Goal: Check status

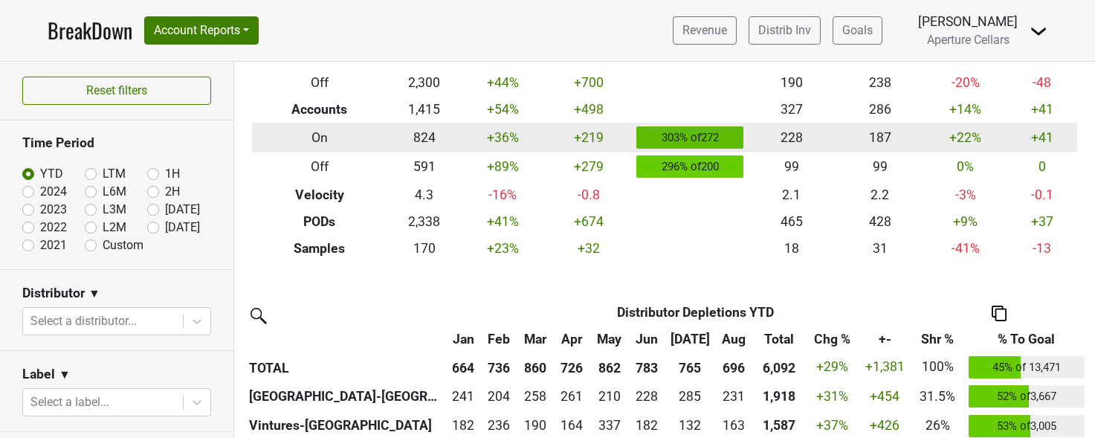
scroll to position [146, 0]
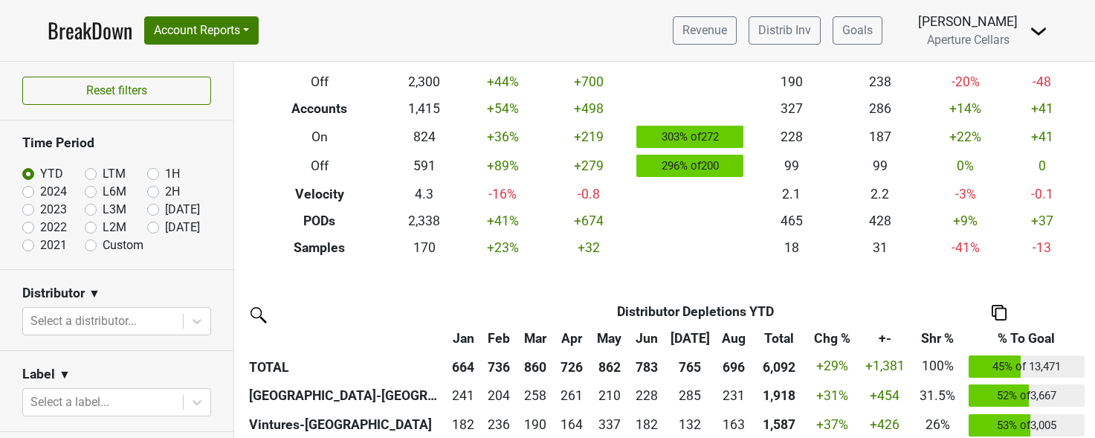
click at [165, 230] on label "[DATE]" at bounding box center [182, 227] width 35 height 18
click at [151, 230] on input "[DATE]" at bounding box center [176, 225] width 59 height 15
radio input "true"
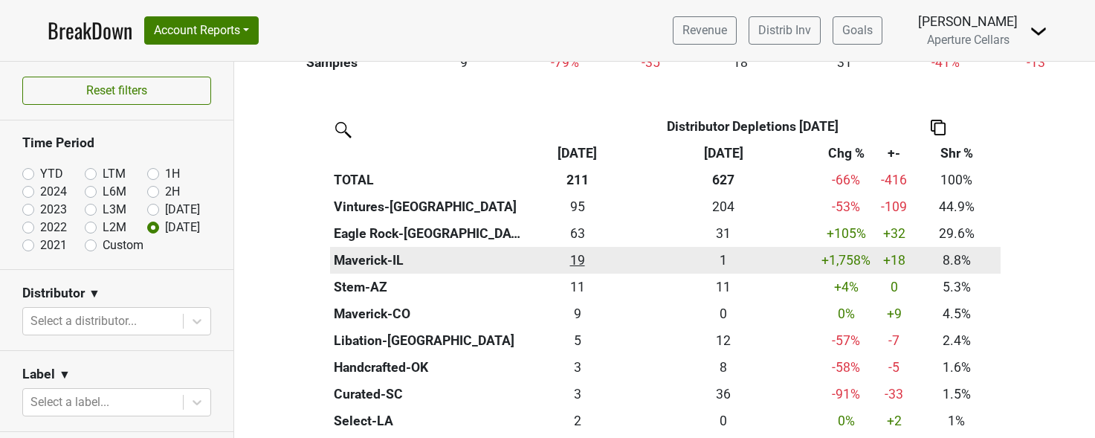
scroll to position [349, 0]
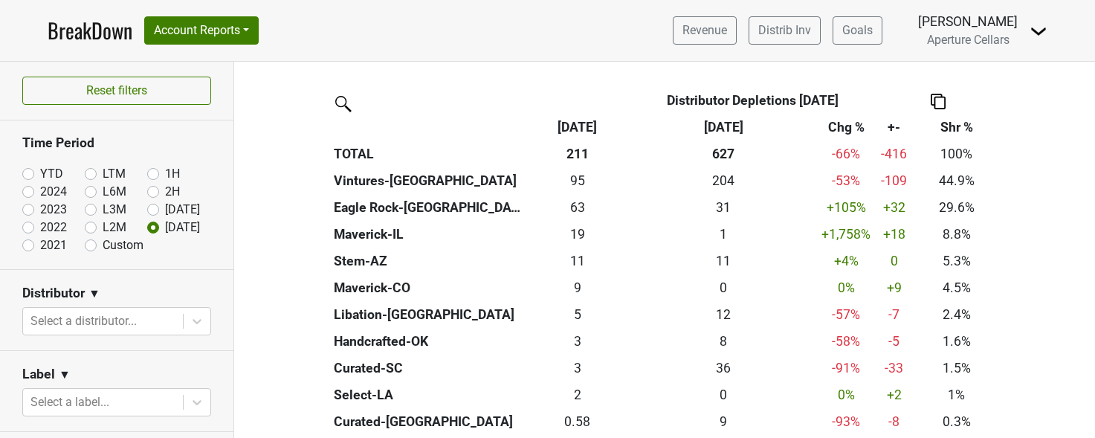
click at [897, 126] on th "+-" at bounding box center [893, 127] width 37 height 27
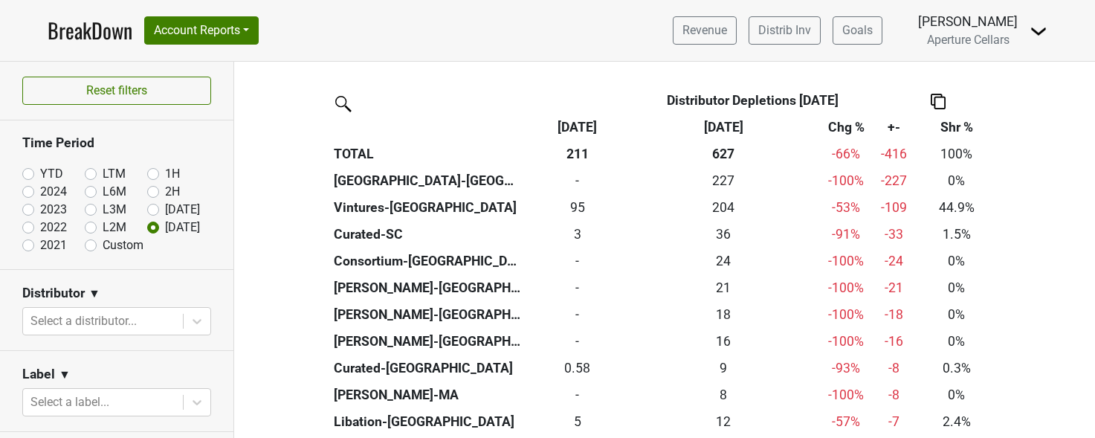
click at [897, 126] on th "+-" at bounding box center [893, 127] width 37 height 27
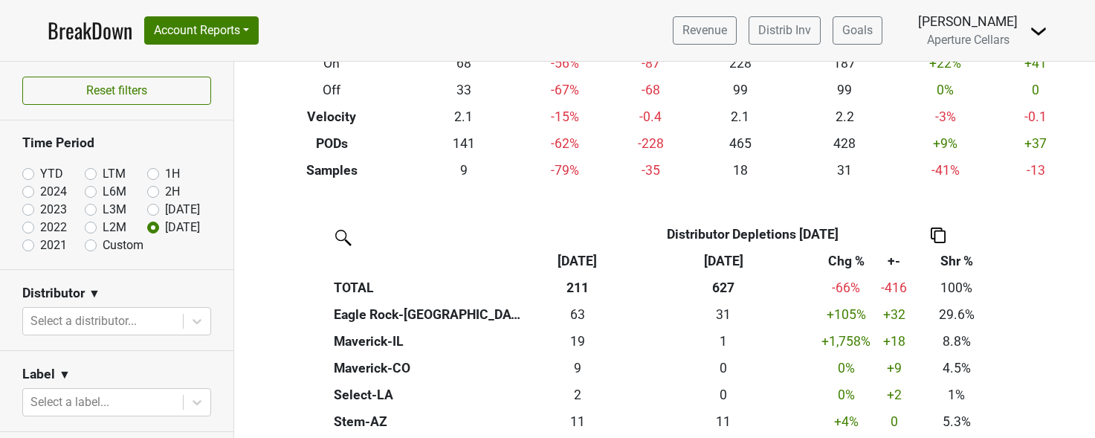
scroll to position [193, 0]
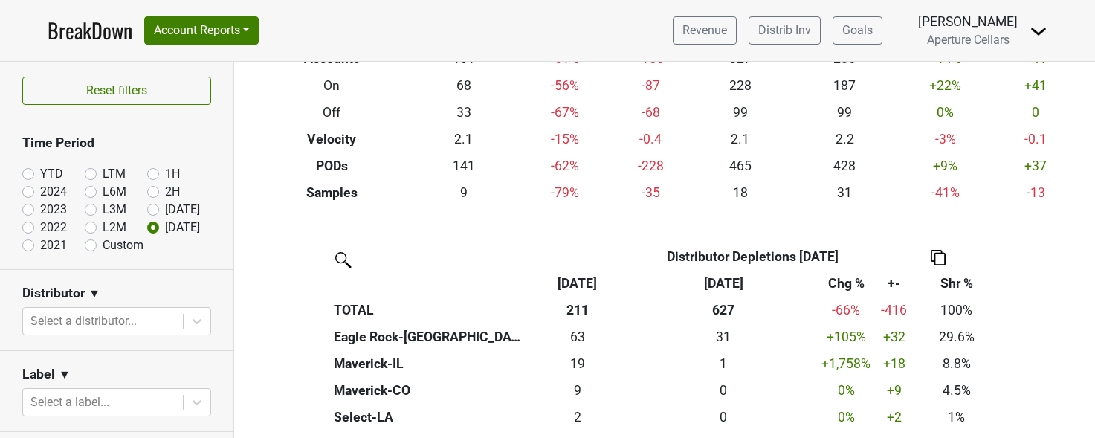
click at [587, 279] on th "[DATE]" at bounding box center [577, 283] width 106 height 27
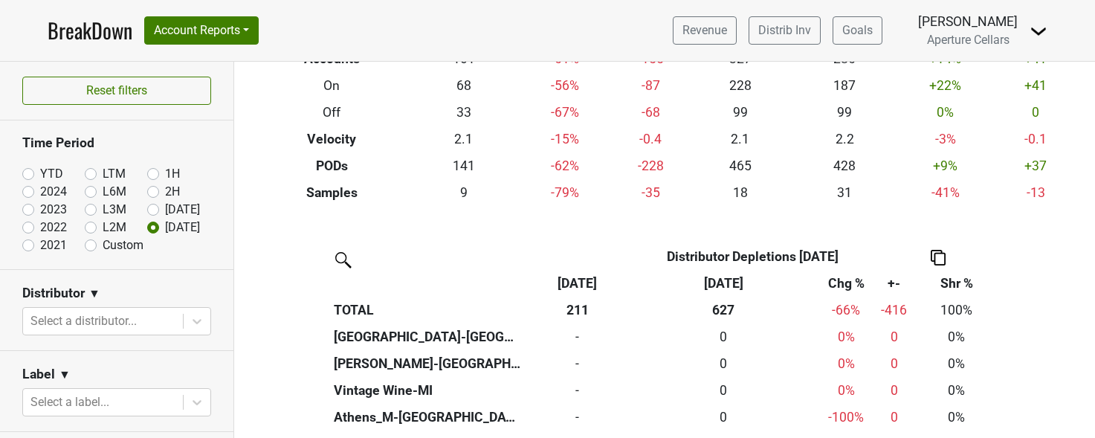
click at [587, 279] on th "[DATE]" at bounding box center [577, 283] width 106 height 27
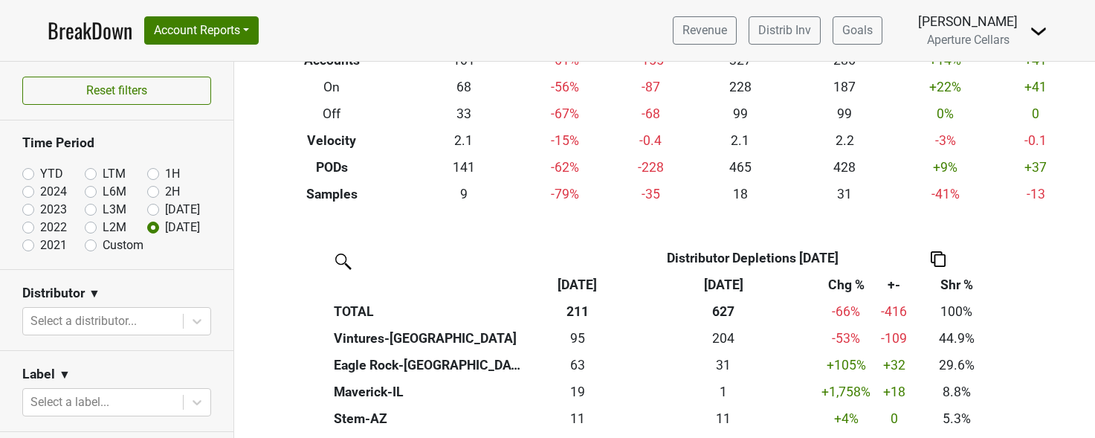
scroll to position [252, 0]
